Goal: Browse casually

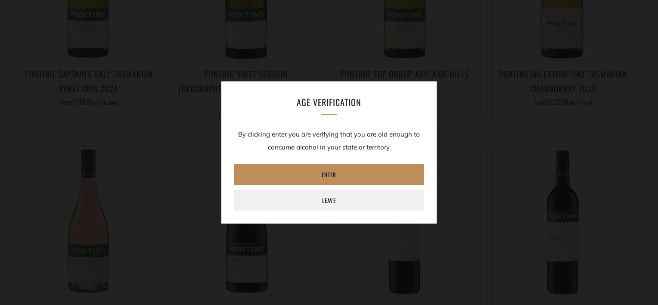
click at [334, 175] on link "Enter" at bounding box center [328, 174] width 189 height 21
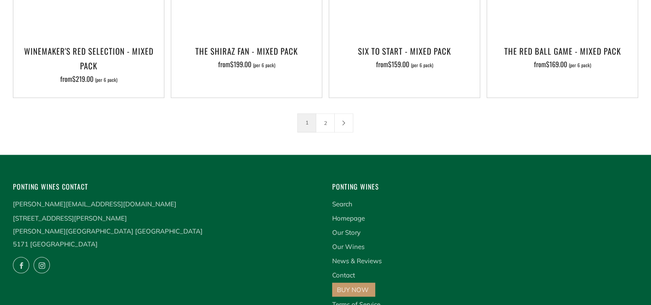
scroll to position [1529, 0]
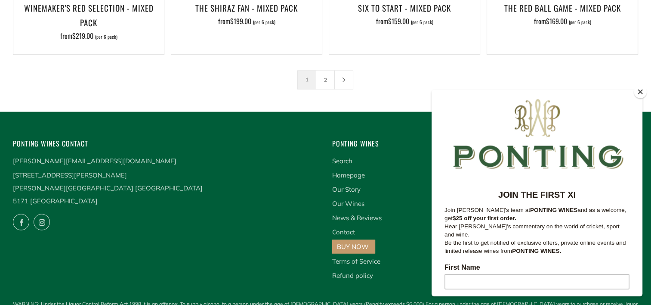
click at [350, 242] on link "BUY NOW" at bounding box center [353, 246] width 32 height 8
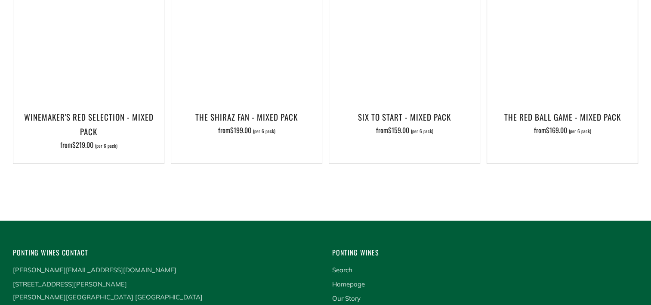
scroll to position [1529, 0]
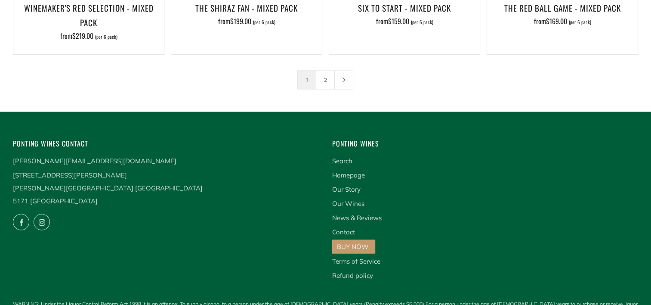
click at [625, 197] on li "Our Wines" at bounding box center [485, 203] width 306 height 13
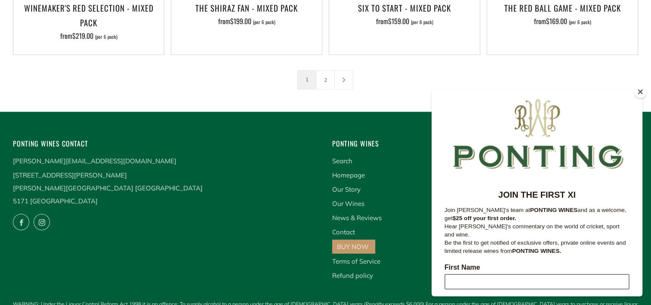
scroll to position [146, 0]
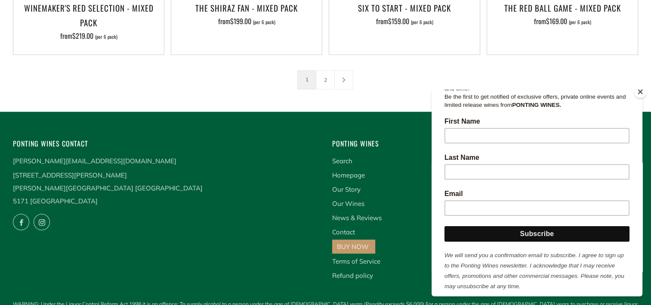
click at [642, 93] on button "Close" at bounding box center [640, 91] width 13 height 13
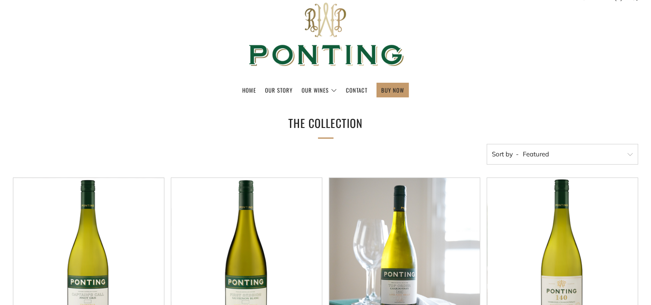
scroll to position [0, 0]
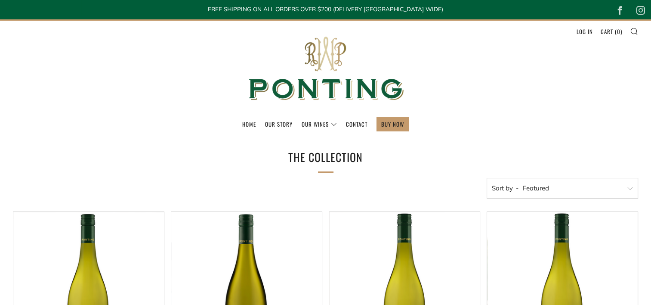
click at [515, 81] on header "Menu Search Cart Home Our Story Our Wines 0 )" at bounding box center [325, 77] width 651 height 117
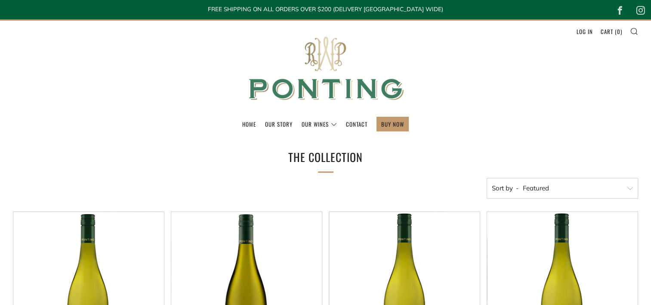
drag, startPoint x: 520, startPoint y: 96, endPoint x: 325, endPoint y: 74, distance: 196.6
click at [496, 91] on header "Menu Search Cart Home Our Story Our Wines 0 )" at bounding box center [325, 77] width 651 height 117
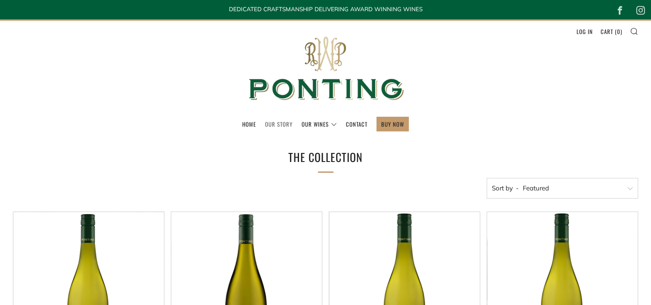
click at [287, 123] on link "Our Story" at bounding box center [279, 124] width 28 height 14
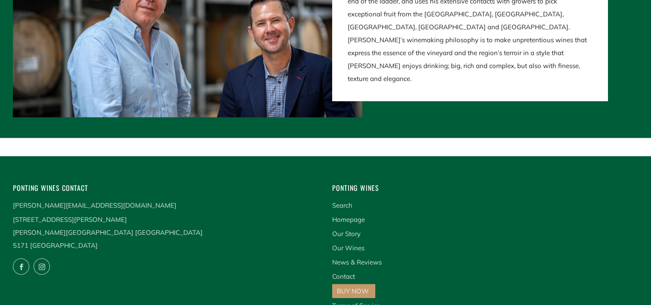
scroll to position [1823, 0]
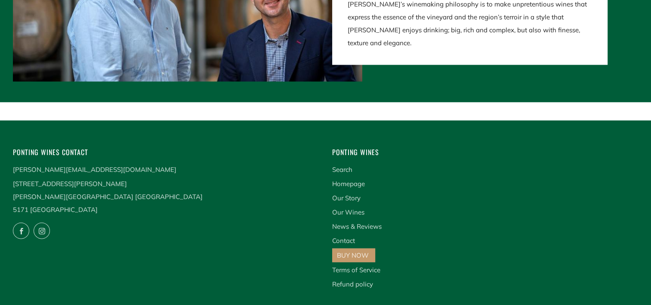
click at [179, 238] on div "Ponting Wines Contact [PERSON_NAME][EMAIL_ADDRESS][DOMAIN_NAME] [STREET_ADDRESS…" at bounding box center [319, 224] width 638 height 157
click at [556, 192] on li "Our Story" at bounding box center [485, 198] width 306 height 13
